Goal: Find contact information: Find contact information

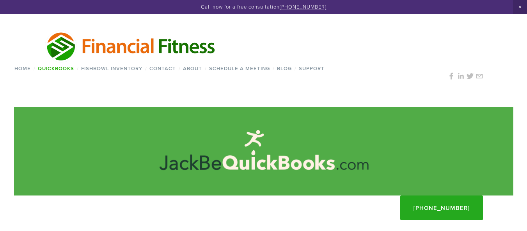
click at [195, 87] on div "Home / QuickBooks / QuickBooks® Online QuickBooks Condense JackBeQuickBooks™ Se…" at bounding box center [263, 63] width 499 height 88
drag, startPoint x: 337, startPoint y: 11, endPoint x: 284, endPoint y: 11, distance: 52.7
click at [284, 11] on div "Call now for a free consultation [PHONE_NUMBER]" at bounding box center [263, 7] width 527 height 14
copy link "[PHONE_NUMBER]"
click at [157, 91] on div "Home / QuickBooks / QuickBooks® Online QuickBooks Condense JackBeQuickBooks™ Se…" at bounding box center [263, 63] width 499 height 88
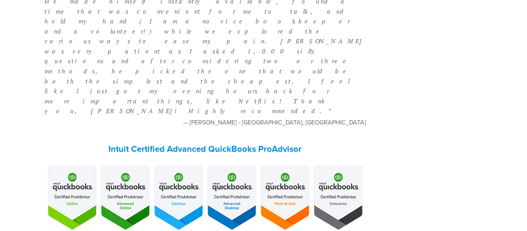
scroll to position [664, 0]
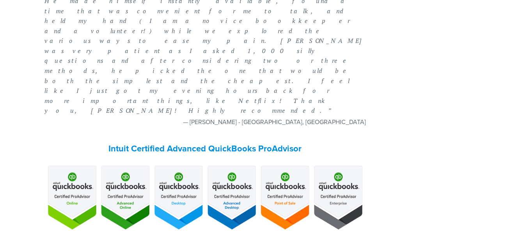
drag, startPoint x: 290, startPoint y: 206, endPoint x: 237, endPoint y: 215, distance: 53.4
copy em "[PERSON_NAME][EMAIL_ADDRESS][DOMAIN_NAME]"
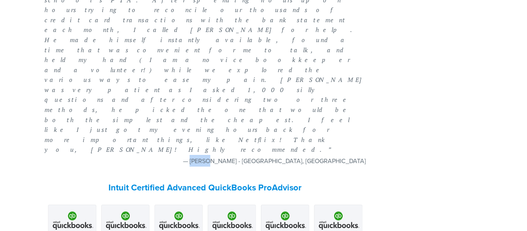
drag, startPoint x: 323, startPoint y: 51, endPoint x: 303, endPoint y: 51, distance: 20.3
click at [303, 155] on figcaption "— [PERSON_NAME] - [GEOGRAPHIC_DATA], [GEOGRAPHIC_DATA]" at bounding box center [204, 161] width 321 height 12
copy figcaption "June C"
